Goal: Communication & Community: Answer question/provide support

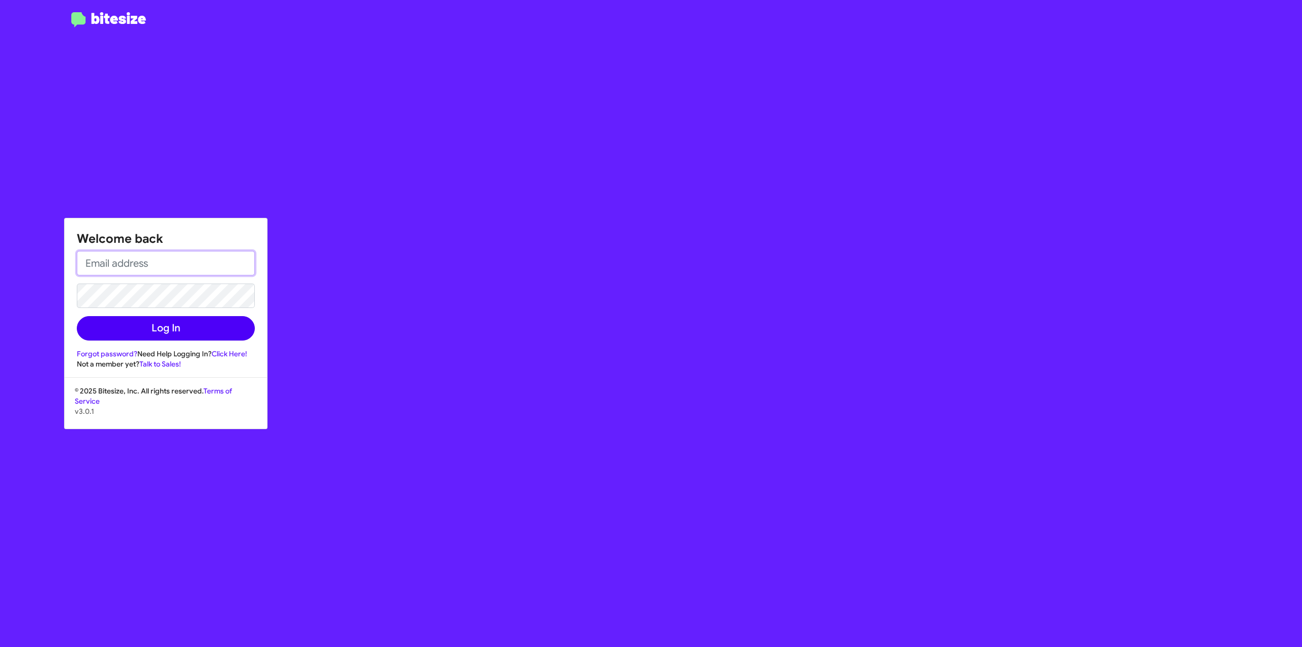
type input "[EMAIL_ADDRESS][DOMAIN_NAME]"
click at [187, 328] on button "Log In" at bounding box center [166, 328] width 178 height 24
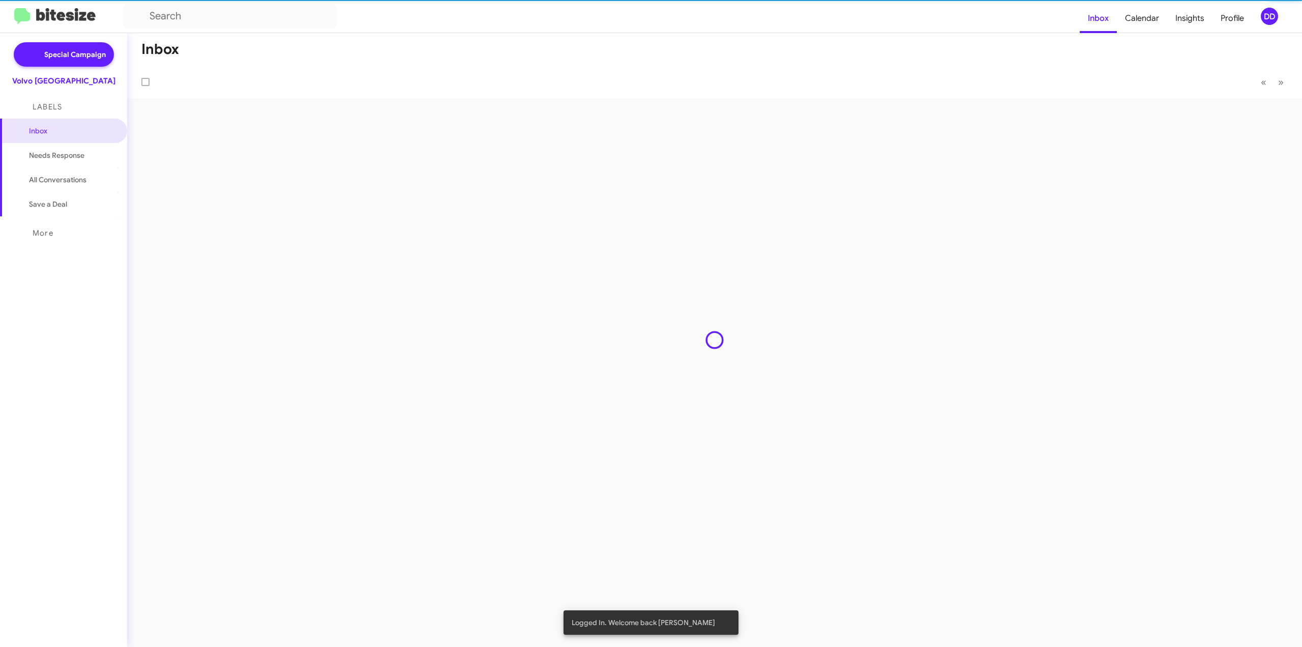
click at [165, 330] on div "Inbox « Previous » Next" at bounding box center [714, 339] width 1175 height 613
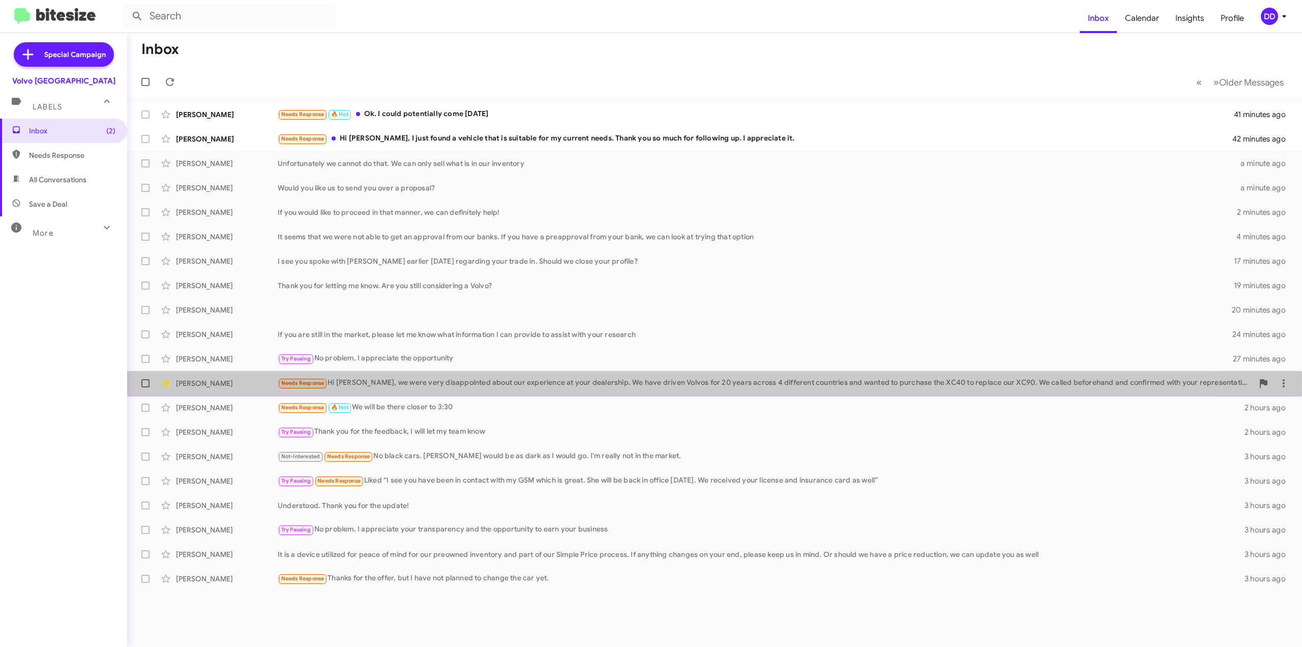
click at [418, 383] on div "Needs Response Hi [PERSON_NAME], we were very disappointed about our experience…" at bounding box center [766, 383] width 976 height 12
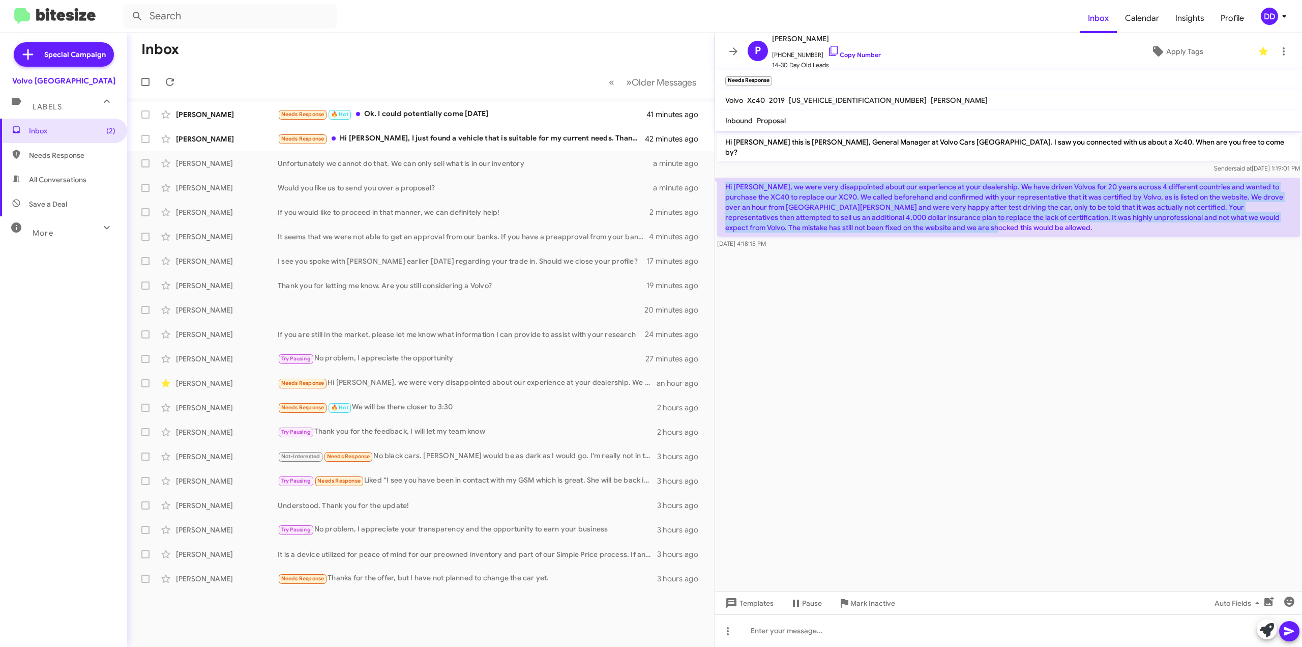
drag, startPoint x: 918, startPoint y: 222, endPoint x: 721, endPoint y: 170, distance: 203.7
click at [721, 178] on p "Hi [PERSON_NAME], we were very disappointed about our experience at your dealer…" at bounding box center [1008, 207] width 583 height 59
copy p "Hi [PERSON_NAME], we were very disappointed about our experience at your dealer…"
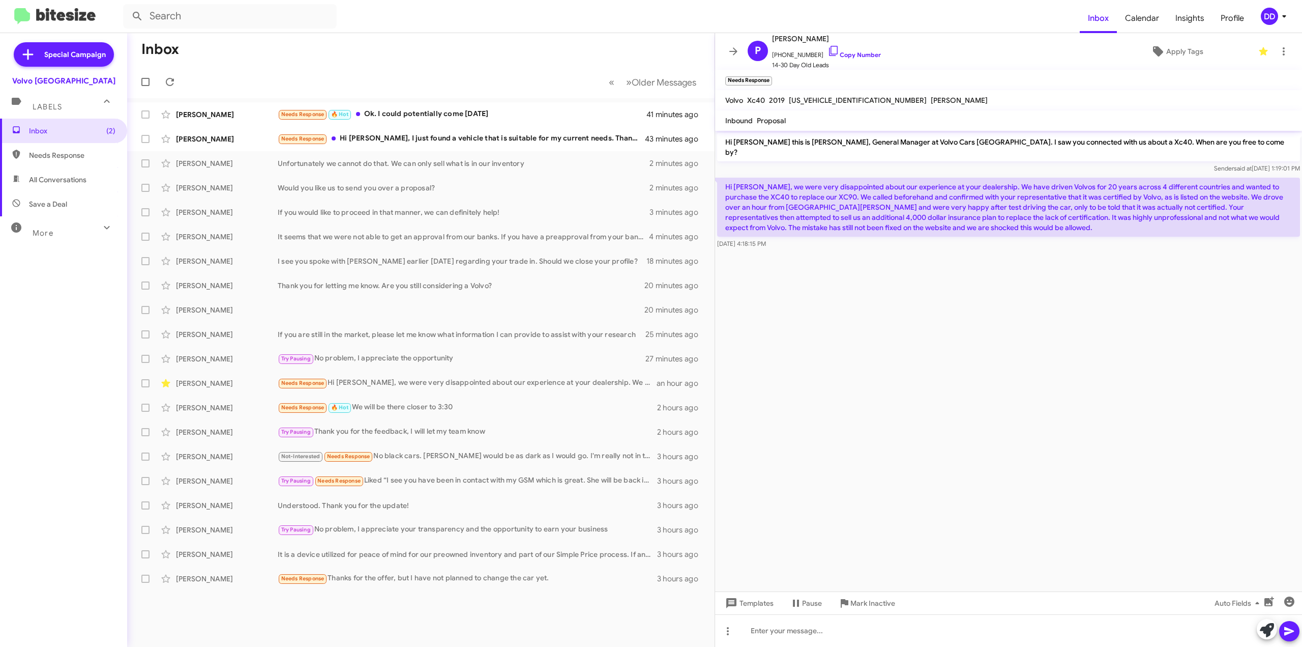
click at [812, 99] on span "[US_VEHICLE_IDENTIFICATION_NUMBER]" at bounding box center [858, 100] width 138 height 9
copy span "[US_VEHICLE_IDENTIFICATION_NUMBER]"
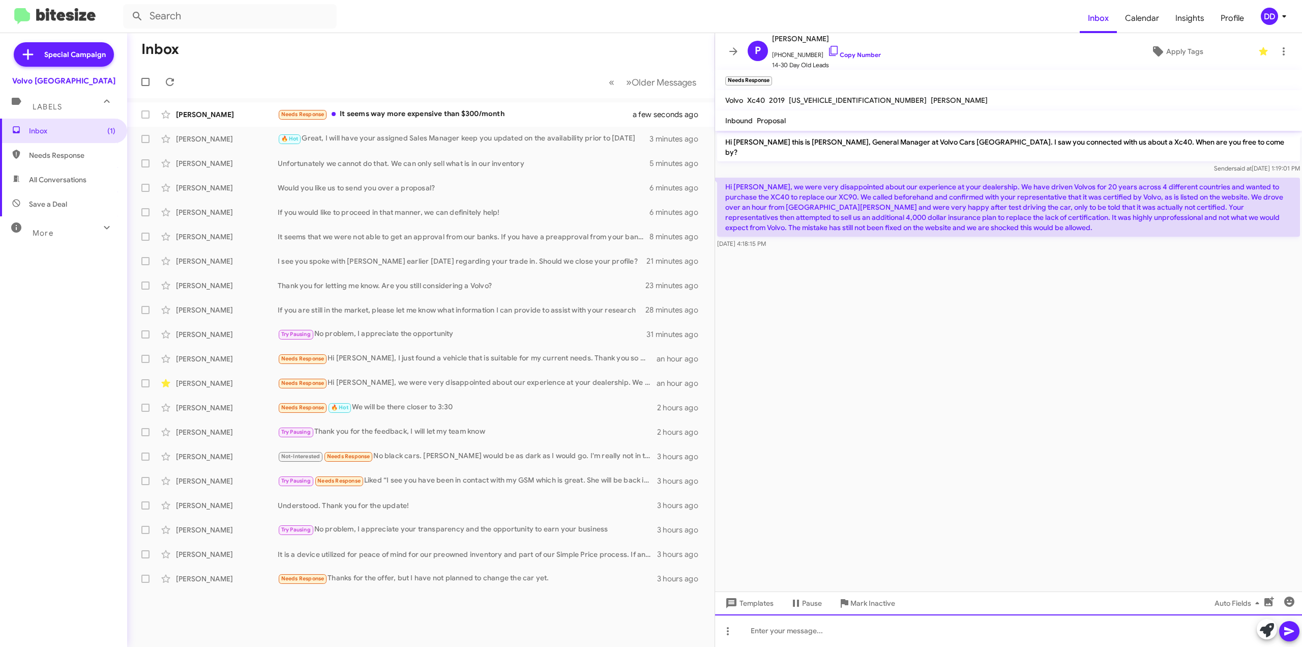
click at [880, 632] on div at bounding box center [1008, 630] width 587 height 33
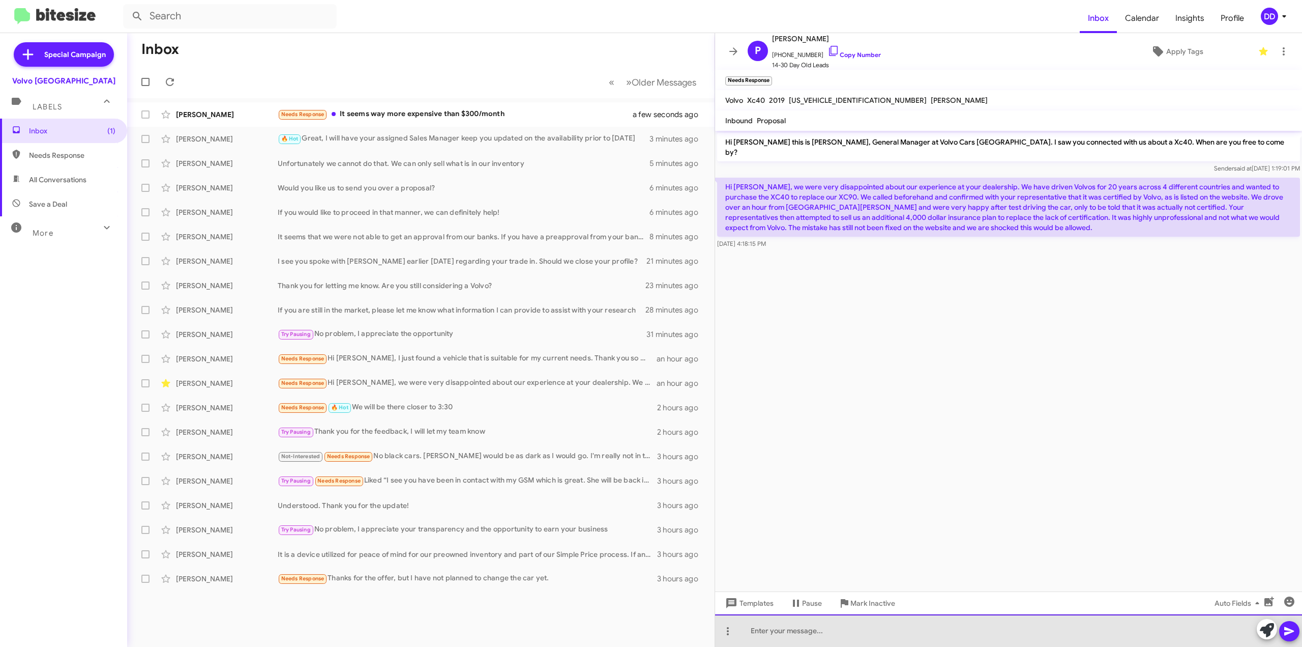
paste div
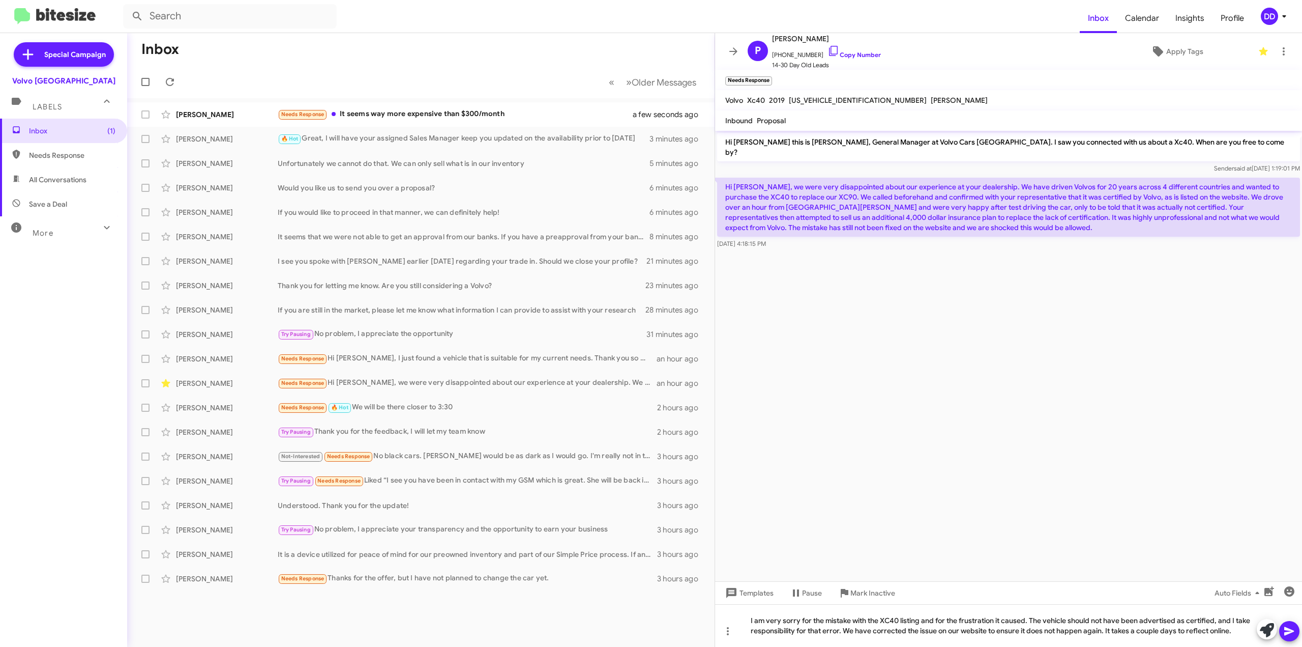
click at [1289, 628] on icon at bounding box center [1289, 631] width 10 height 9
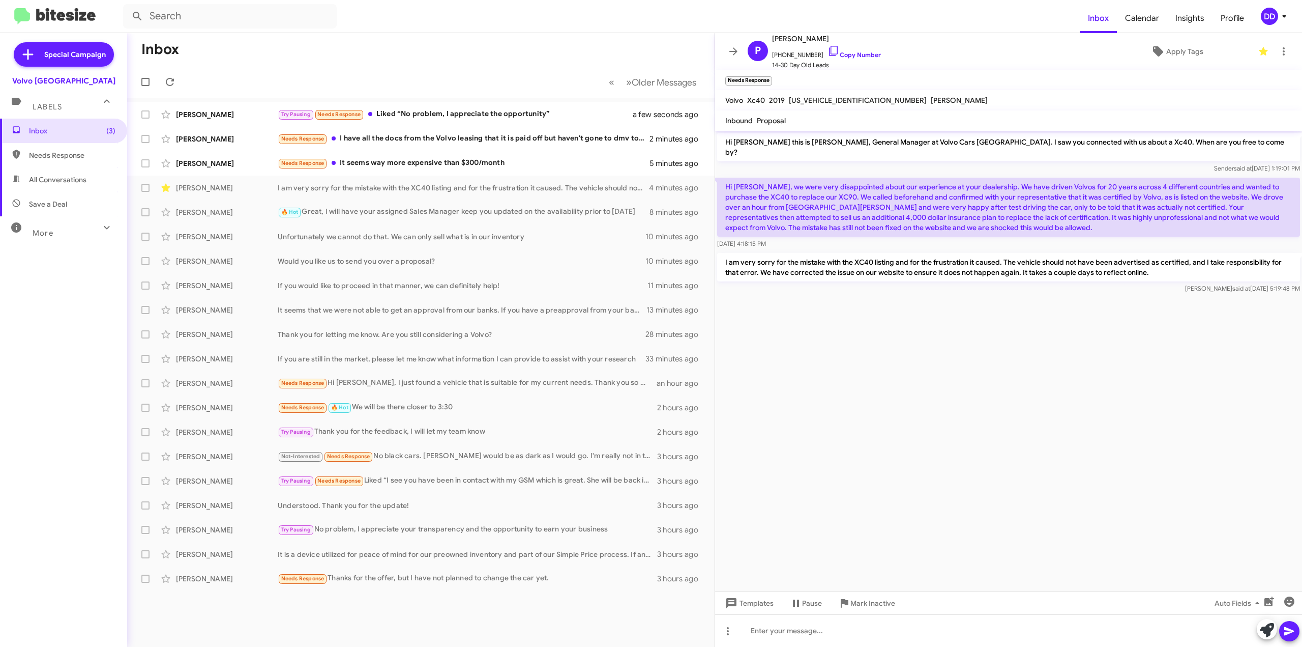
click at [917, 344] on cdk-virtual-scroll-viewport "Hi [PERSON_NAME] this is [PERSON_NAME], General Manager at Volvo Cars [GEOGRAPH…" at bounding box center [1008, 361] width 587 height 460
